Goal: Task Accomplishment & Management: Use online tool/utility

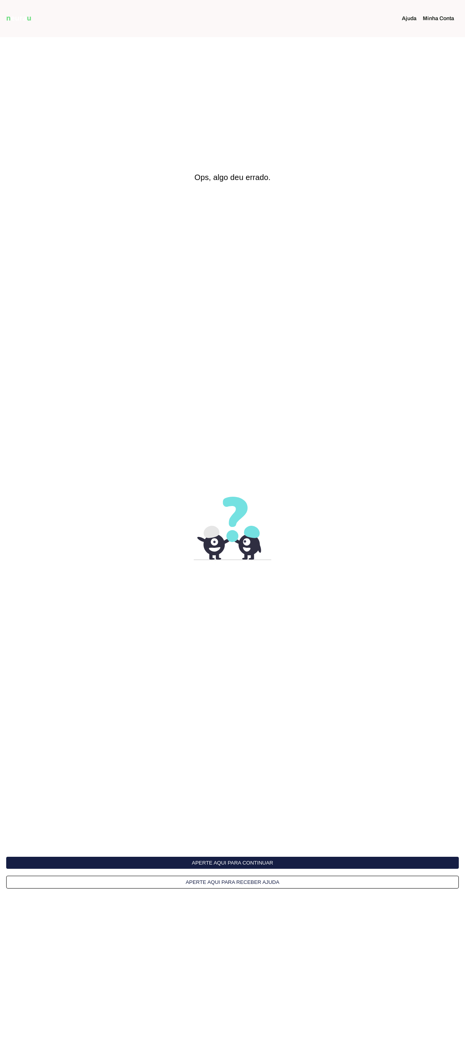
click at [233, 858] on button "Aperte aqui para continuar" at bounding box center [232, 863] width 452 height 12
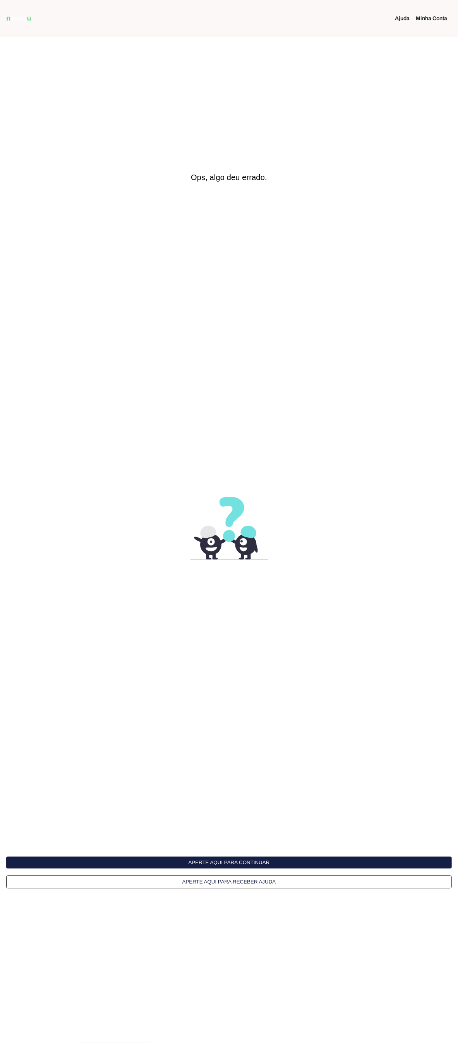
click at [235, 867] on button "Aperte aqui para continuar" at bounding box center [229, 863] width 446 height 12
click at [232, 863] on button "Aperte aqui para continuar" at bounding box center [229, 863] width 446 height 12
